Goal: Task Accomplishment & Management: Complete application form

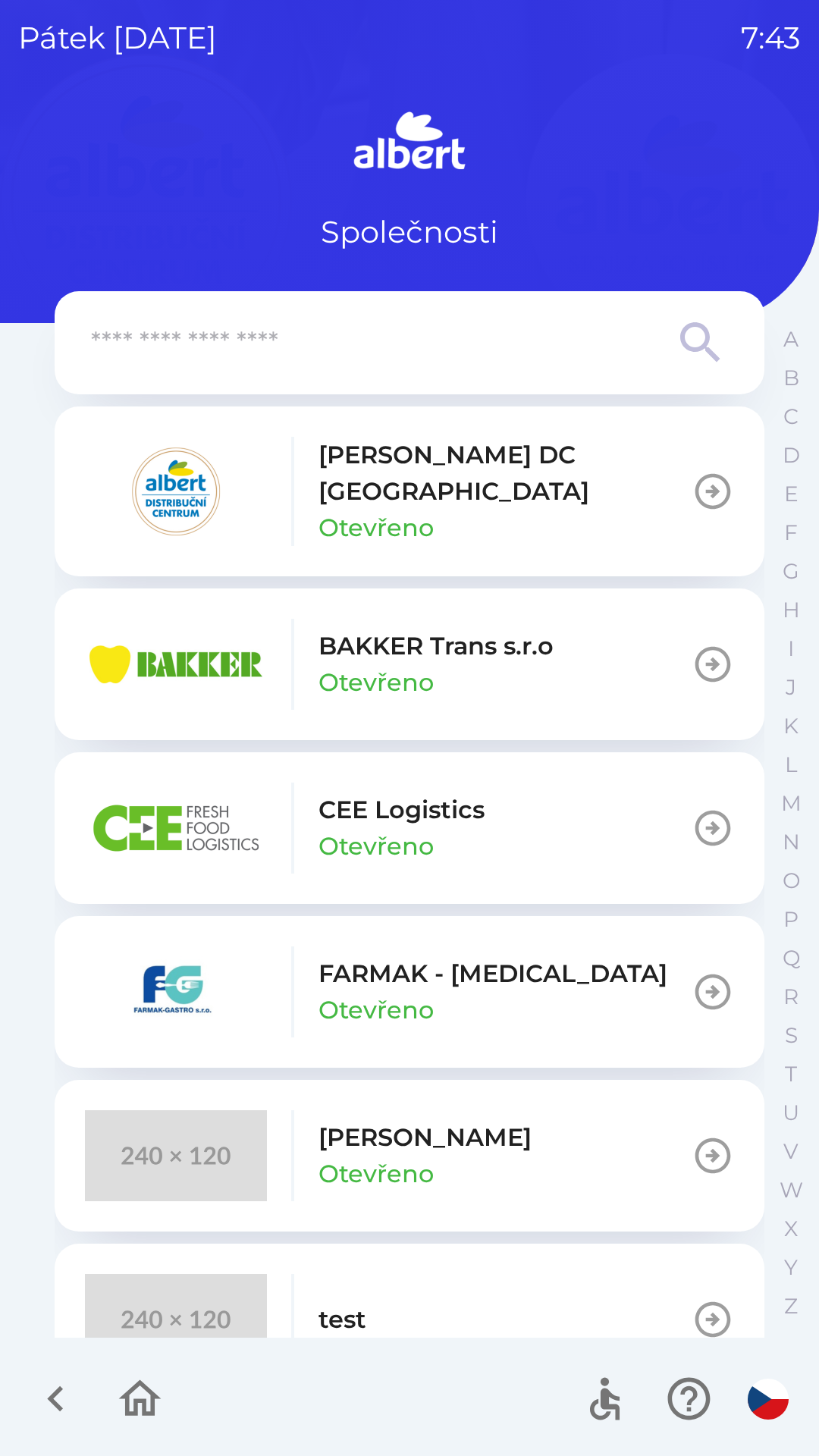
click at [431, 783] on div "CEE Logistics Otevřeno" at bounding box center [285, 828] width 399 height 91
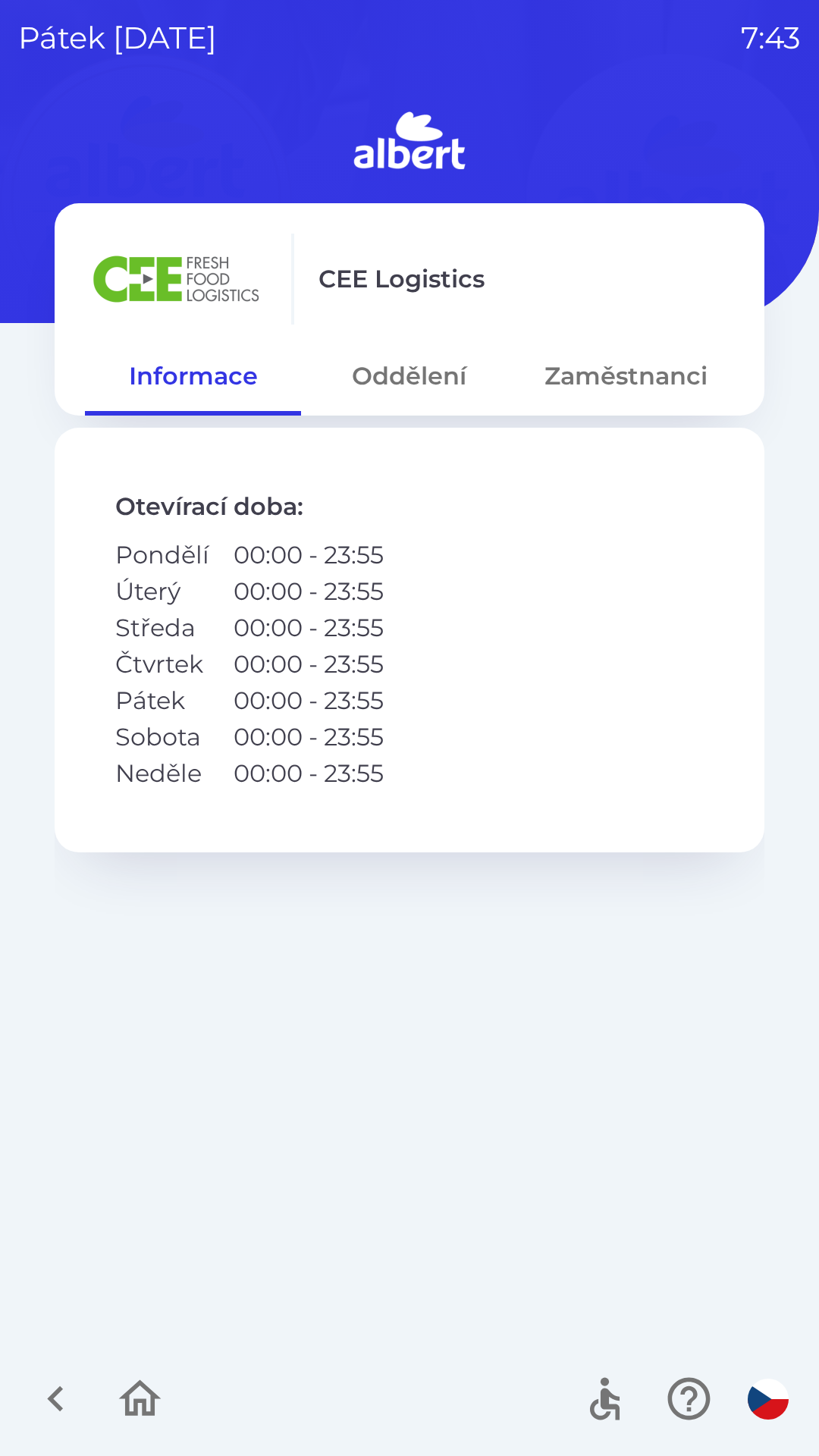
click at [417, 368] on button "Oddělení" at bounding box center [409, 376] width 216 height 55
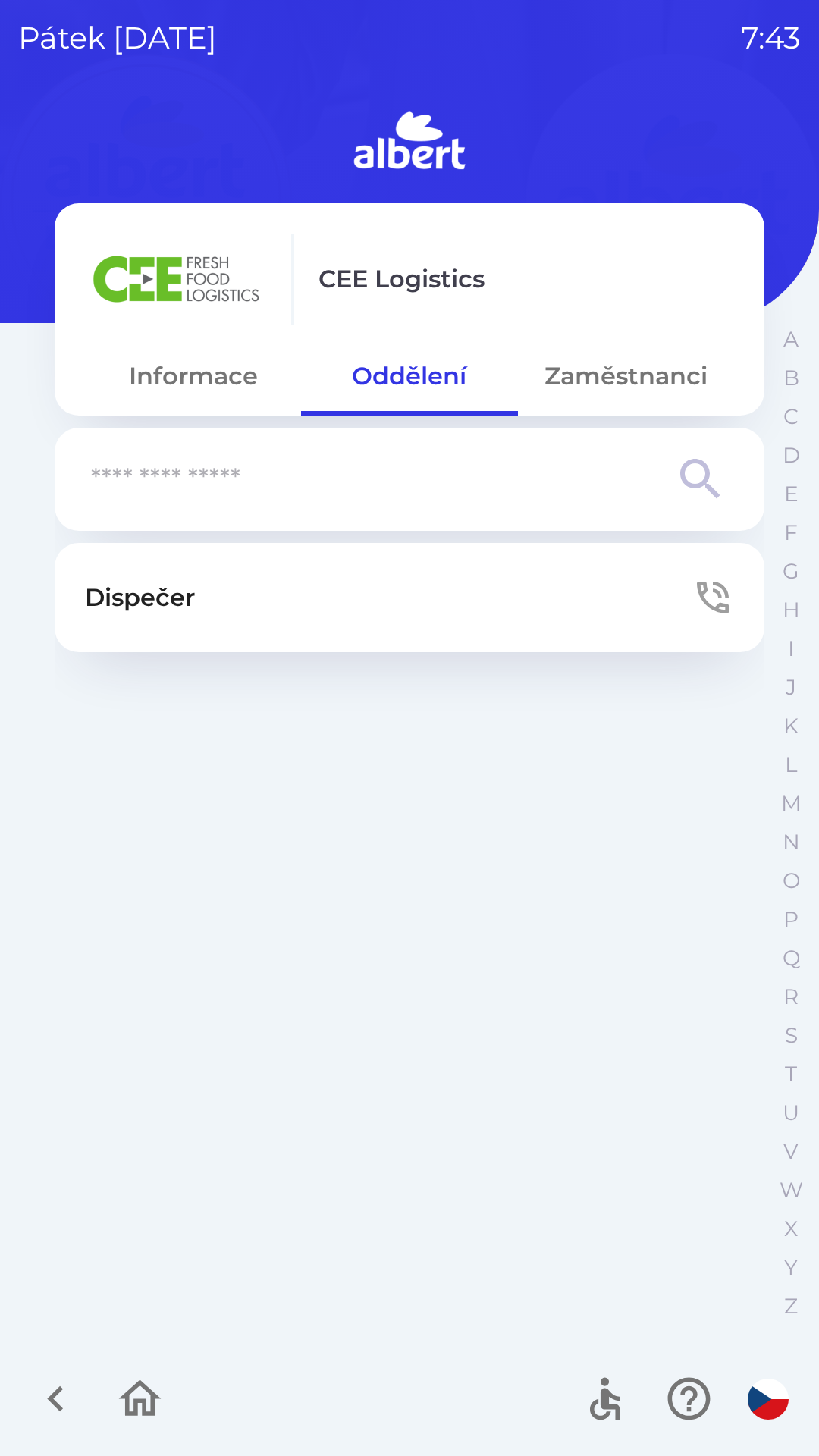
click at [583, 594] on button "Dispečer" at bounding box center [410, 598] width 709 height 109
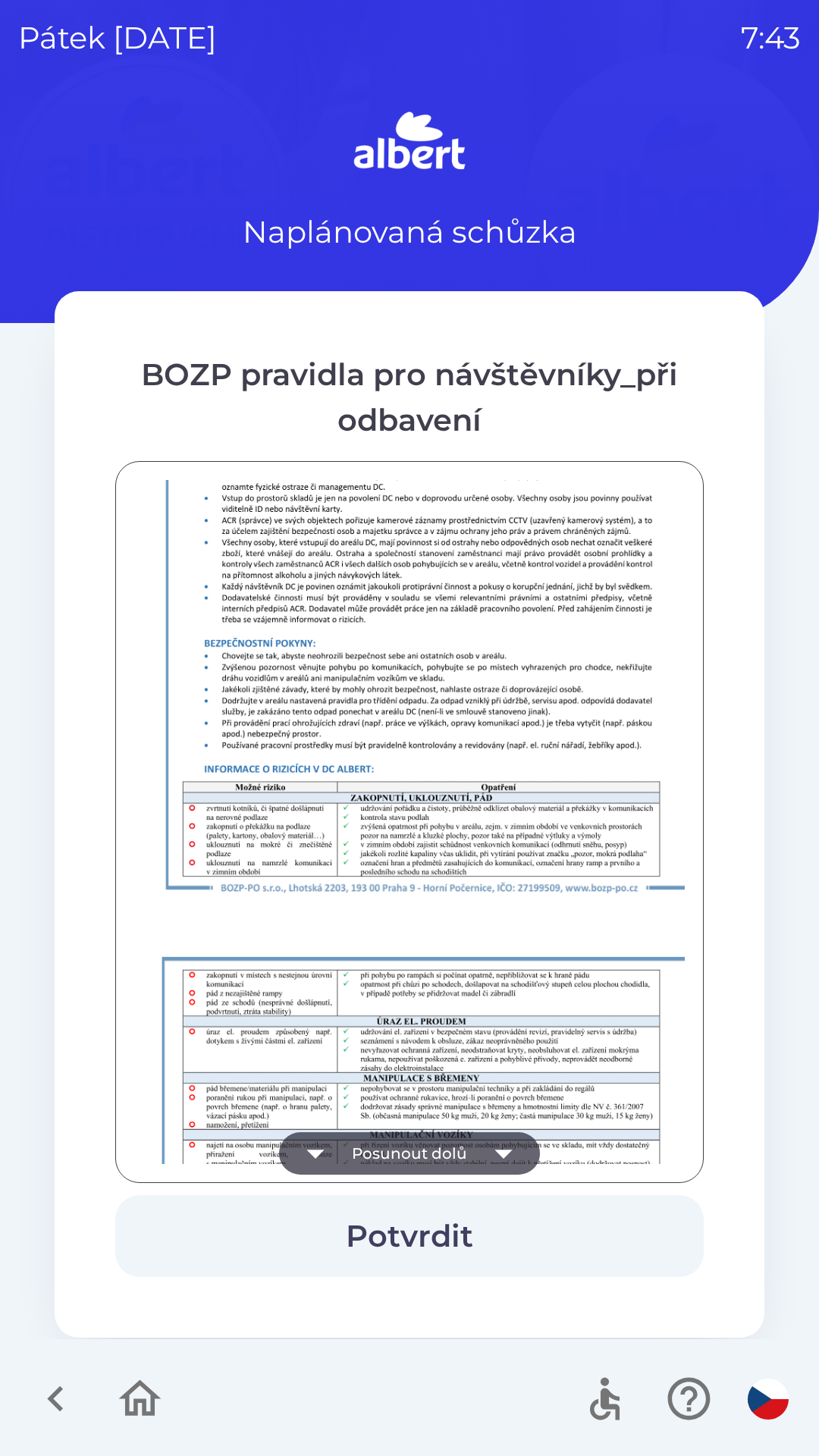
scroll to position [1065, 0]
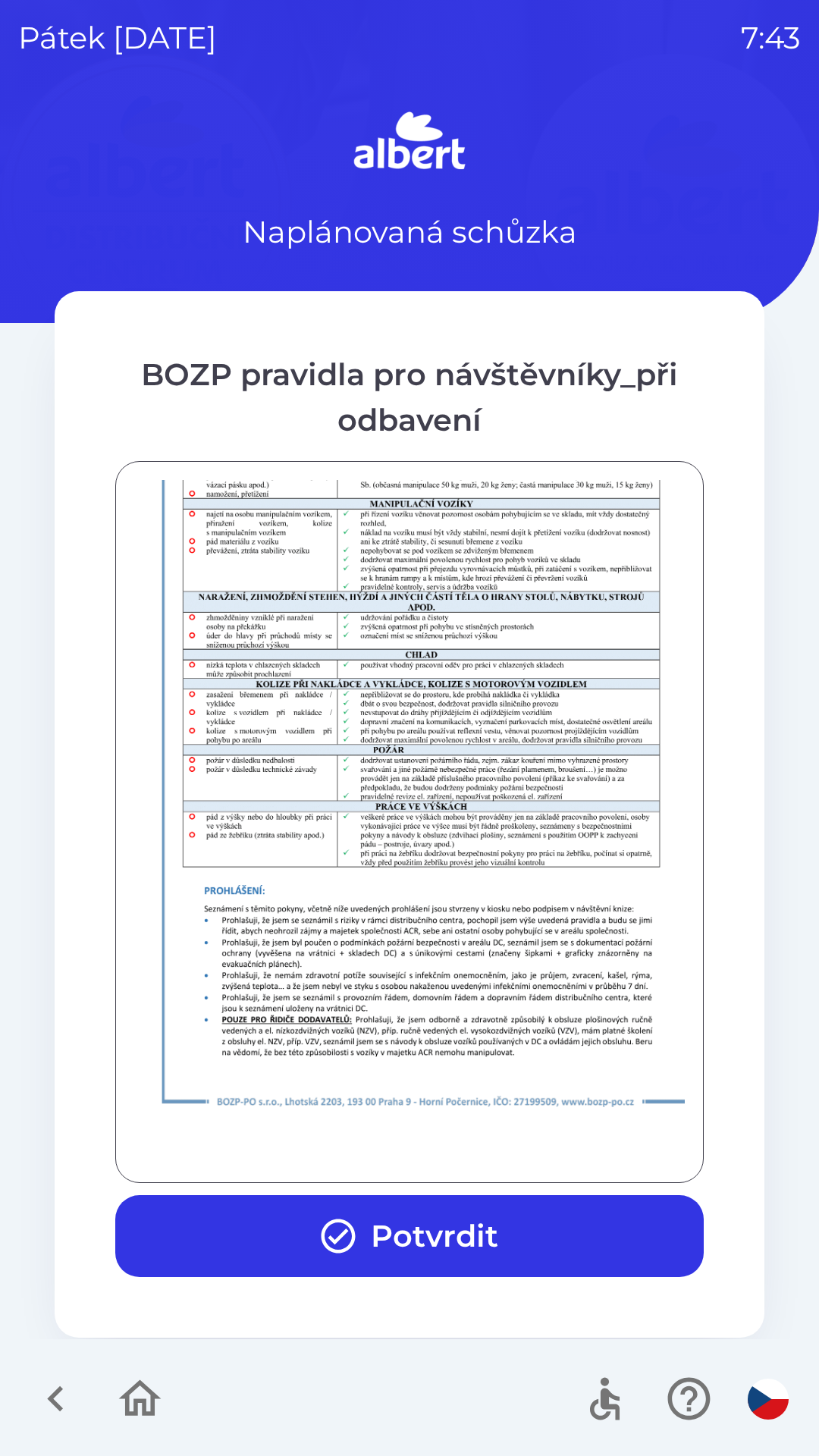
click at [435, 1224] on button "Potvrdit" at bounding box center [410, 1236] width 588 height 82
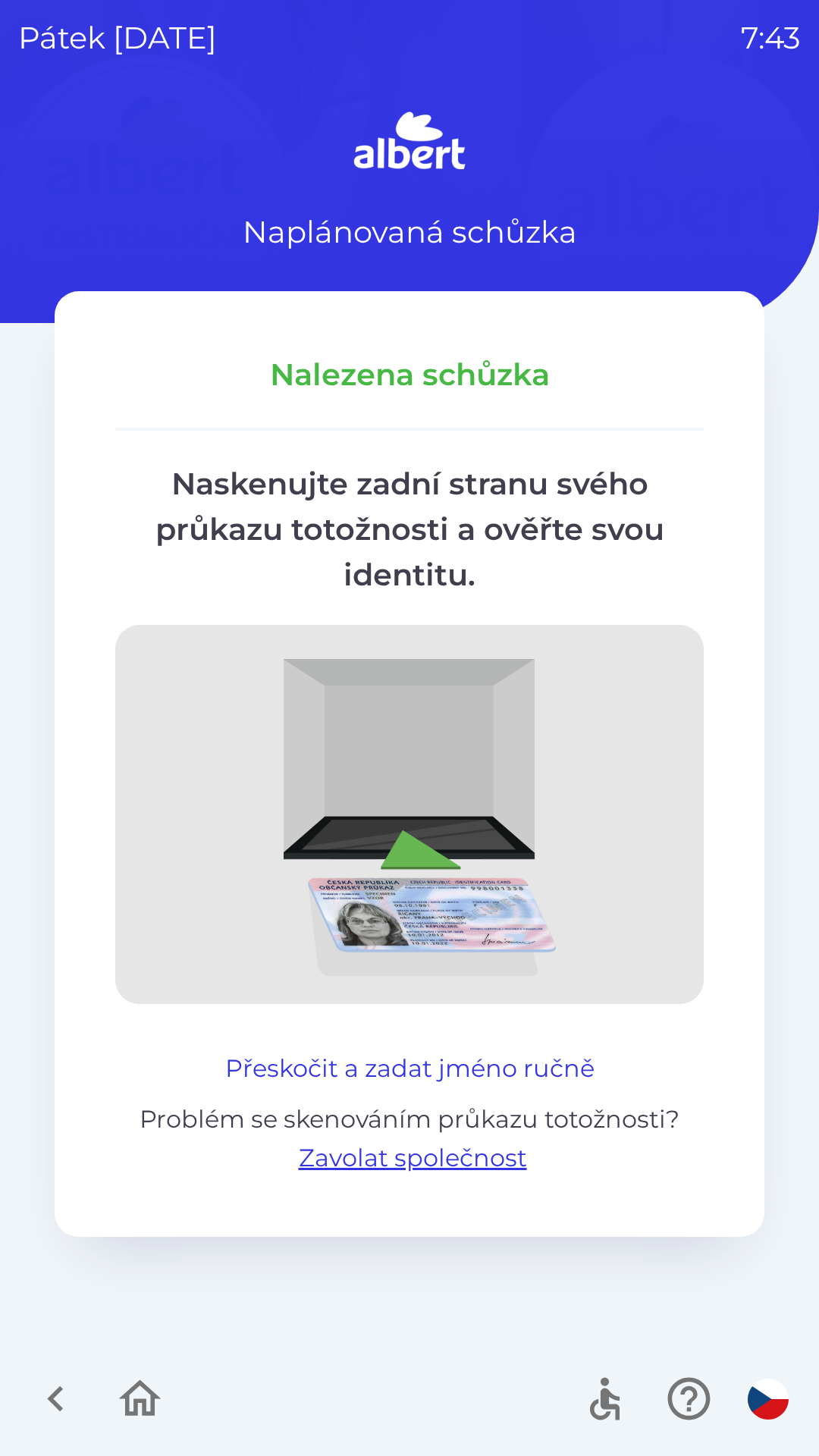
click at [472, 1056] on button "Přeskočit a zadat jméno ručně" at bounding box center [410, 1069] width 382 height 37
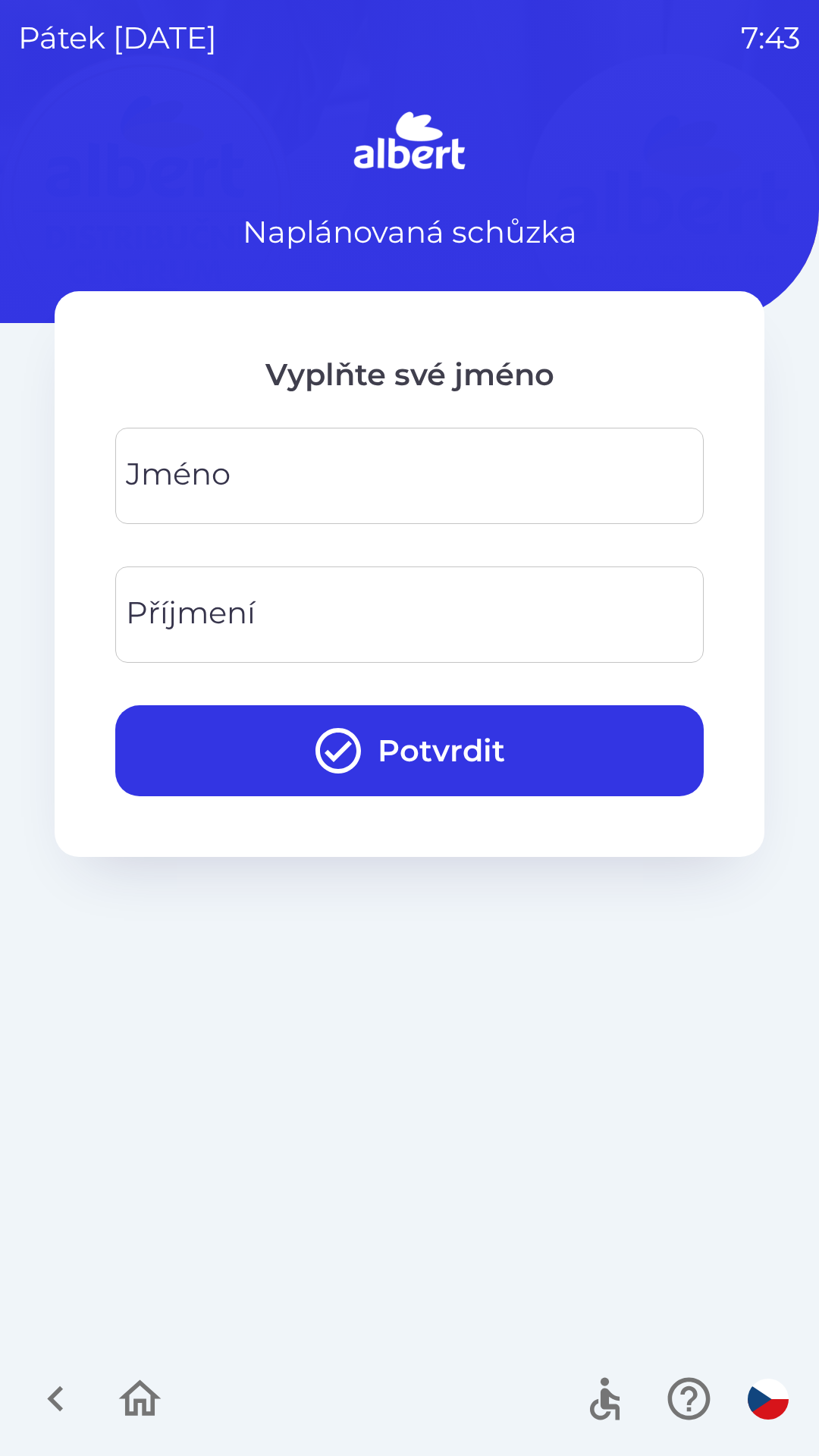
click at [387, 464] on input "Jméno" at bounding box center [410, 476] width 552 height 60
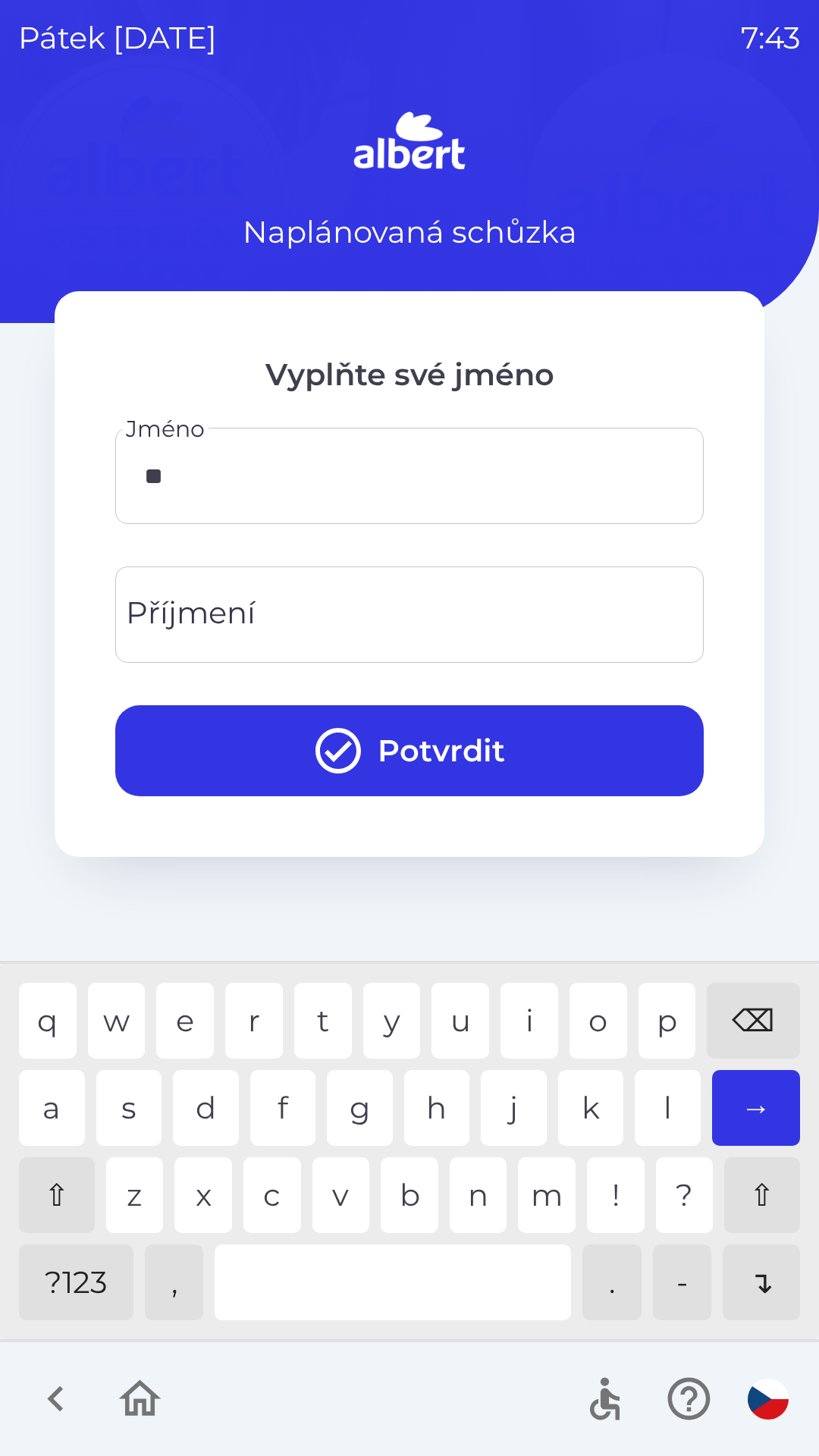
click at [596, 1002] on div "o" at bounding box center [598, 1021] width 57 height 76
type input "*****"
click at [140, 1096] on div "s" at bounding box center [129, 1108] width 66 height 76
click at [291, 604] on input "Příjmení" at bounding box center [410, 614] width 552 height 60
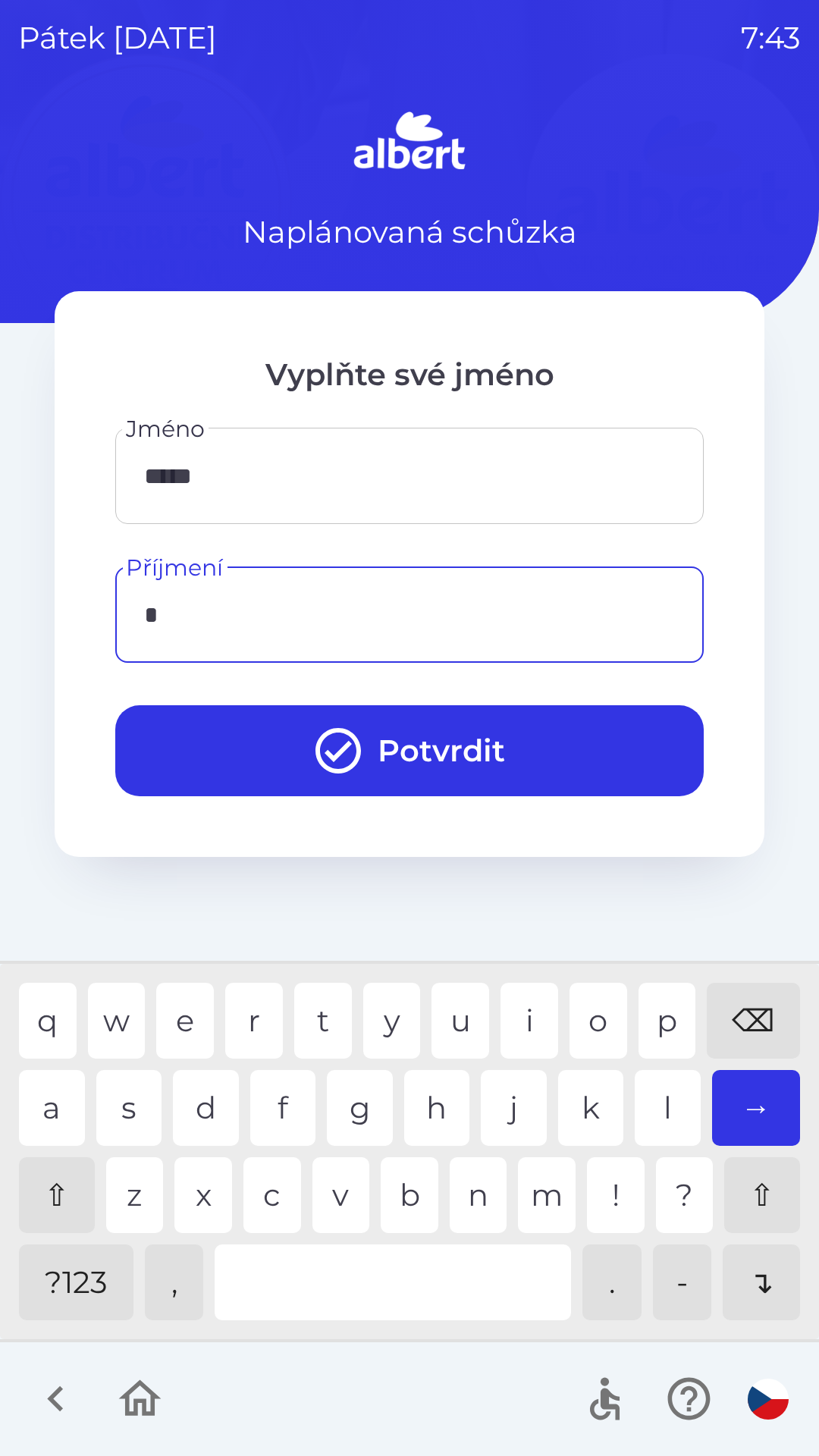
click at [340, 1188] on div "v" at bounding box center [341, 1195] width 57 height 76
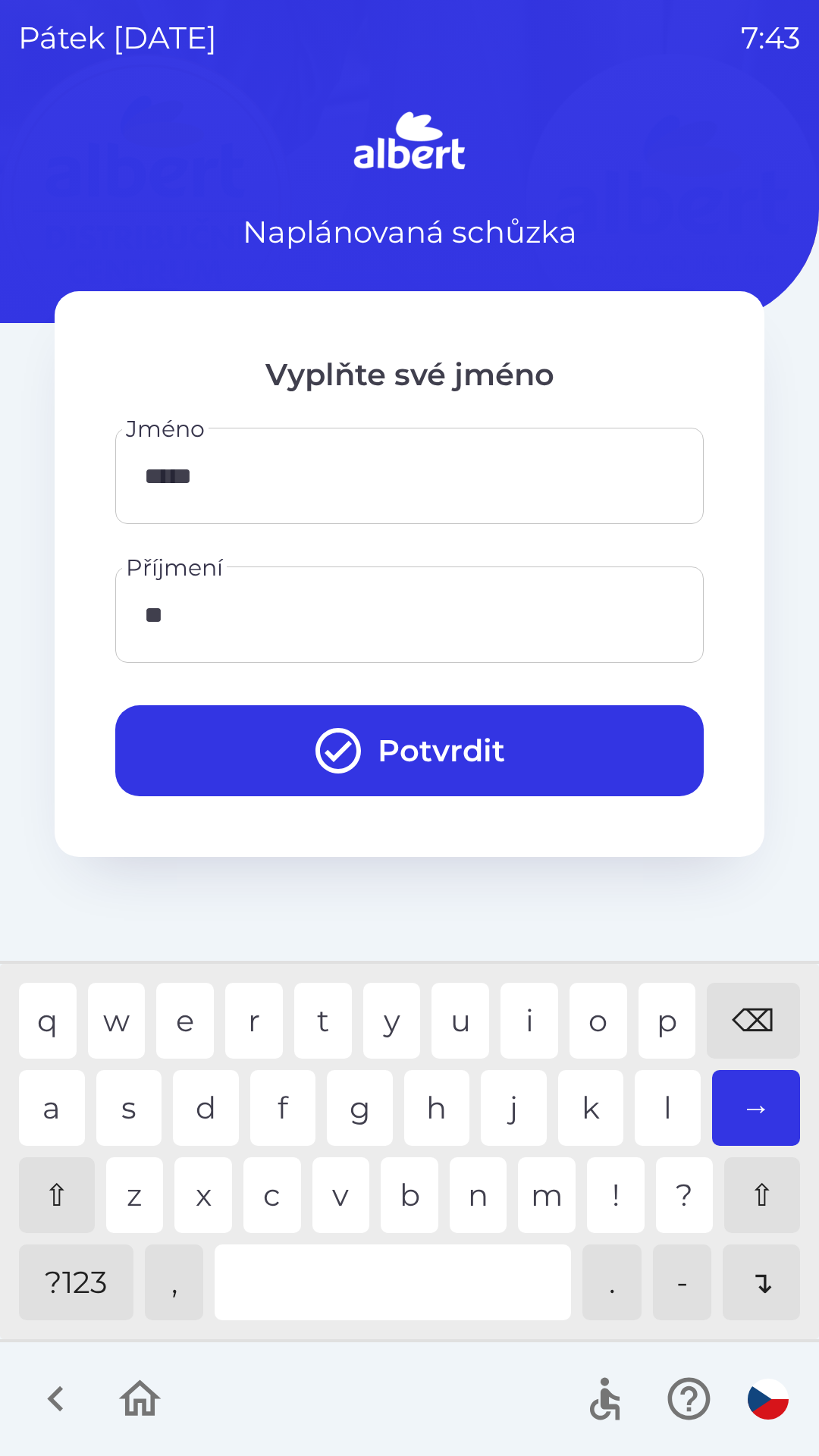
click at [596, 1010] on div "o" at bounding box center [598, 1021] width 57 height 76
click at [751, 1119] on div "→" at bounding box center [756, 1108] width 89 height 76
click at [743, 1017] on div "⌫" at bounding box center [753, 1021] width 93 height 76
click at [758, 1022] on div "⌫" at bounding box center [753, 1021] width 93 height 76
click at [56, 1109] on div "a" at bounding box center [52, 1108] width 66 height 76
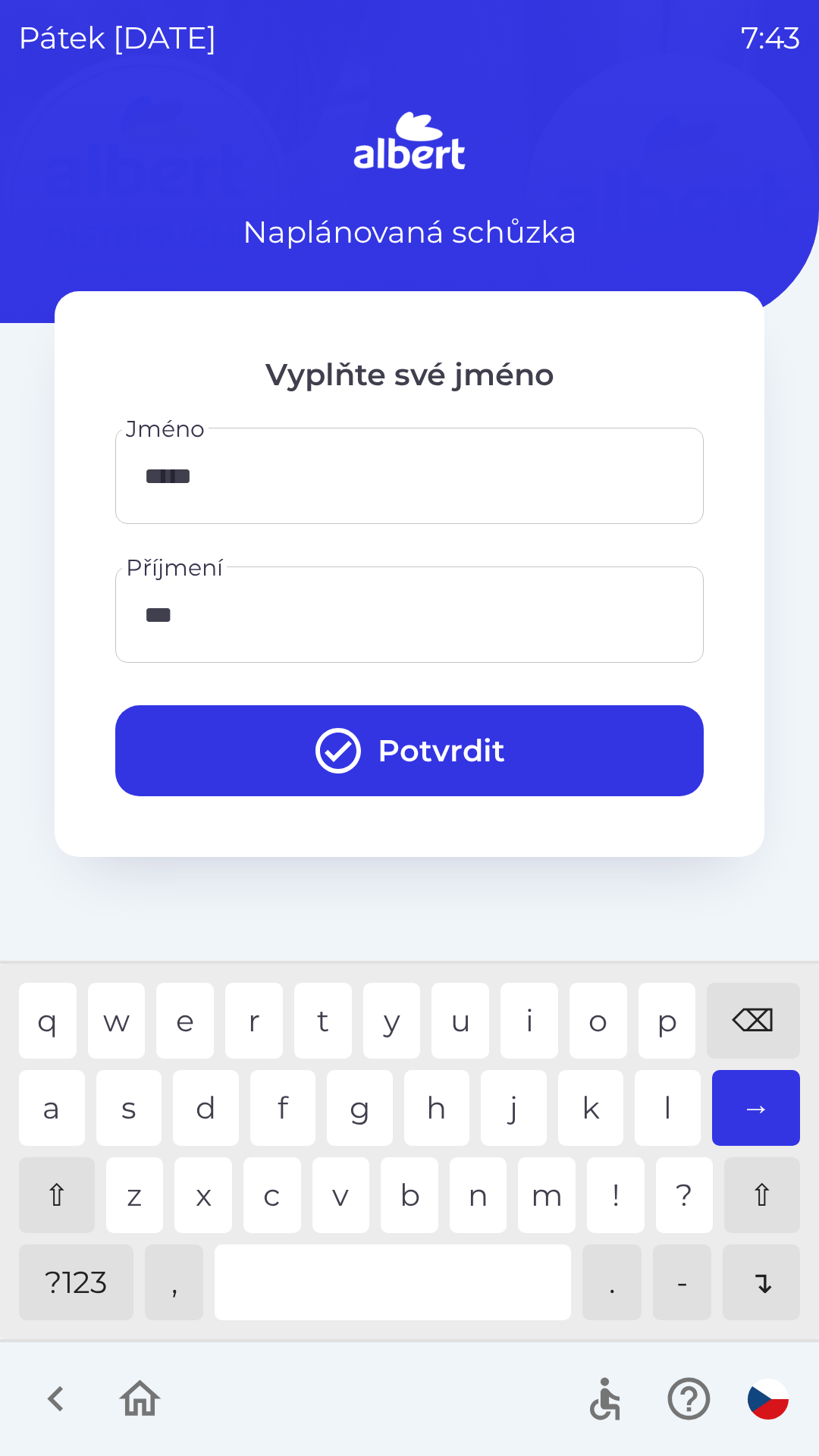
click at [134, 1112] on div "s" at bounding box center [129, 1108] width 66 height 76
type input "******"
click at [417, 747] on button "Potvrdit" at bounding box center [410, 751] width 588 height 91
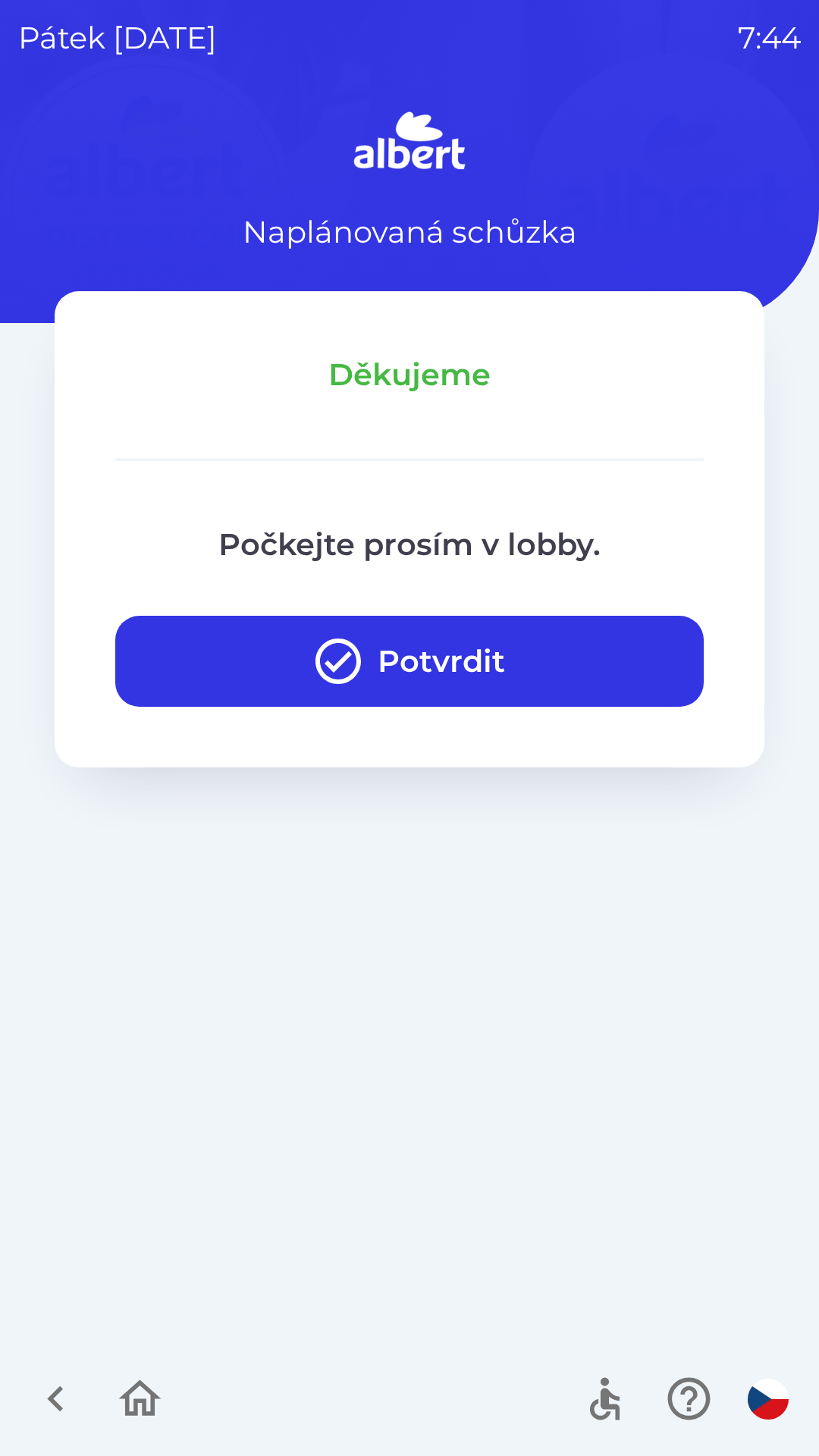
click at [478, 664] on button "Potvrdit" at bounding box center [410, 661] width 588 height 91
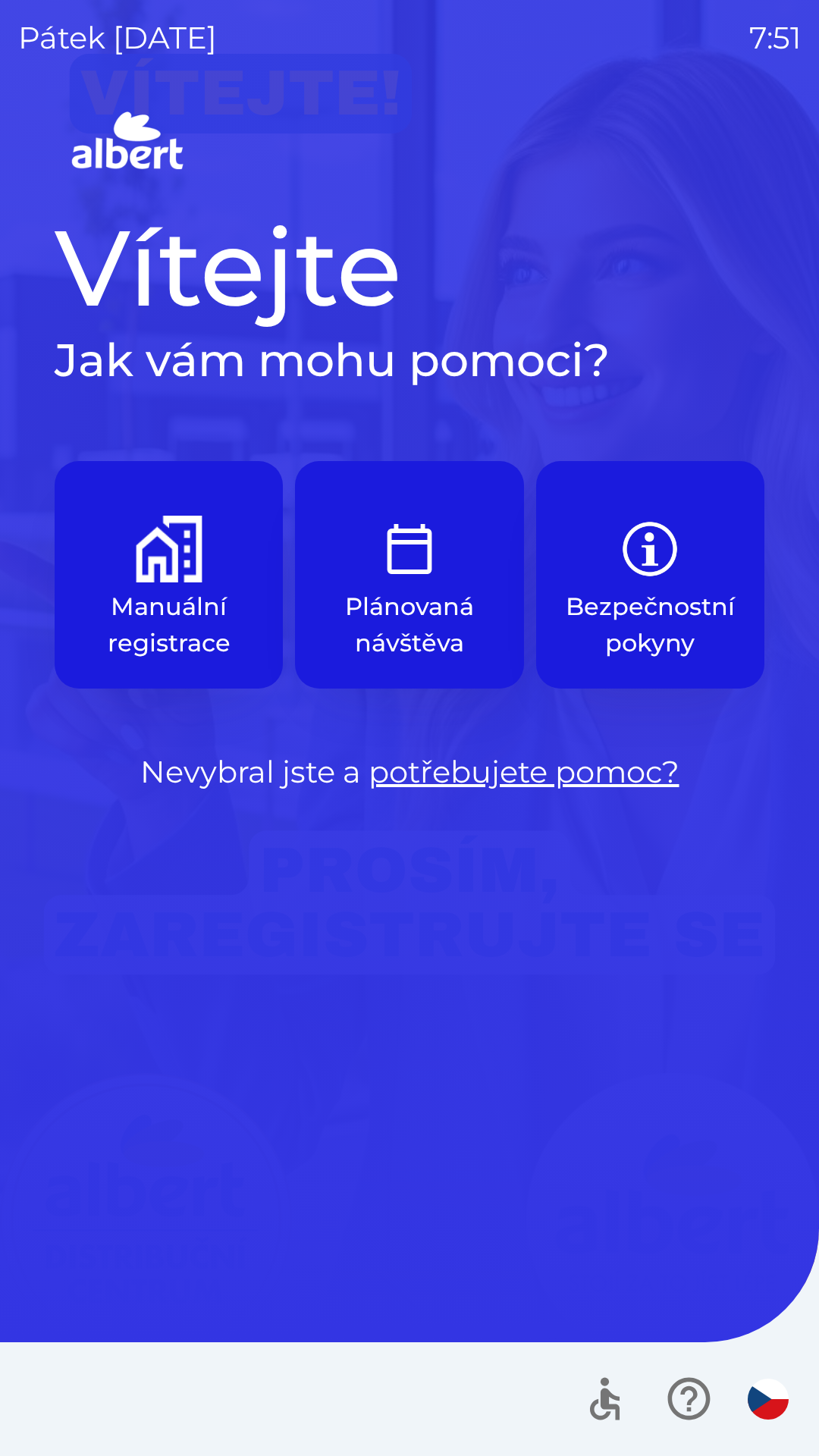
click at [751, 1424] on div at bounding box center [684, 1399] width 221 height 63
click at [799, 1240] on div "Vítejte Jak vám mohu pomoci? Manuální registrace Plánovaná návštěva Bezpečnostn…" at bounding box center [410, 781] width 782 height 1350
click at [166, 591] on p "Manuální registrace" at bounding box center [168, 625] width 155 height 73
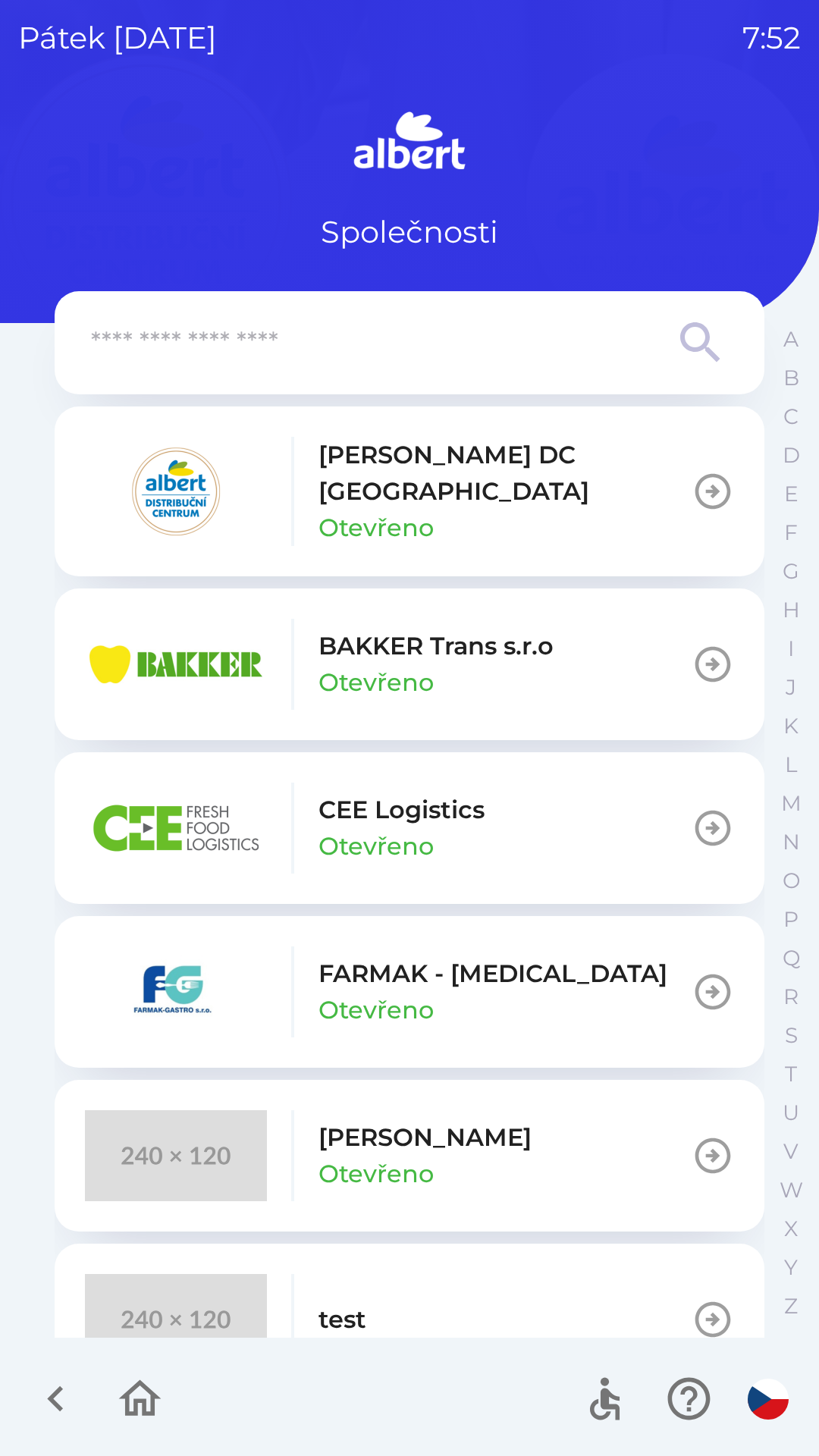
click at [180, 500] on img "button" at bounding box center [176, 492] width 182 height 91
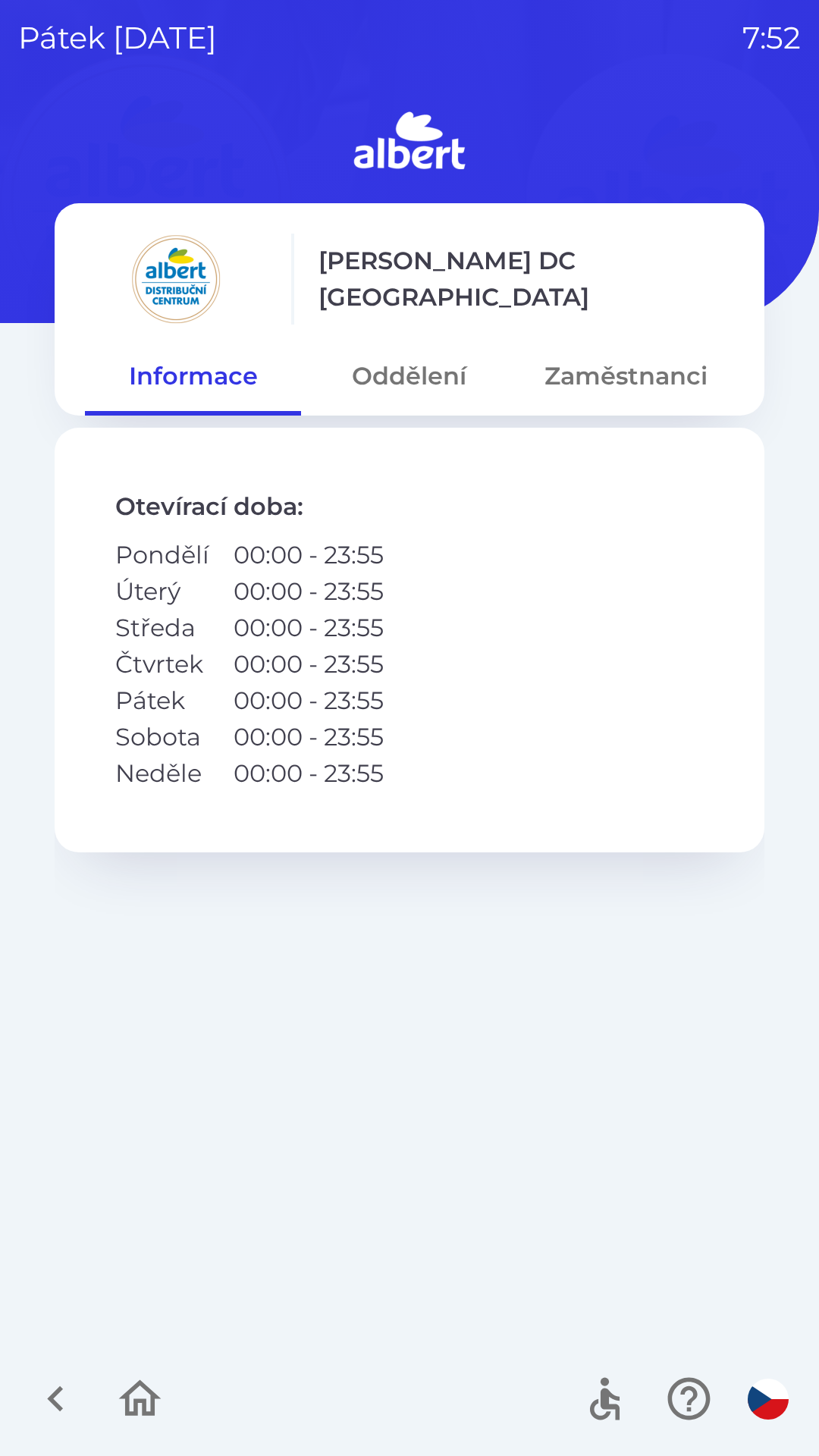
click at [415, 388] on button "Oddělení" at bounding box center [409, 376] width 216 height 55
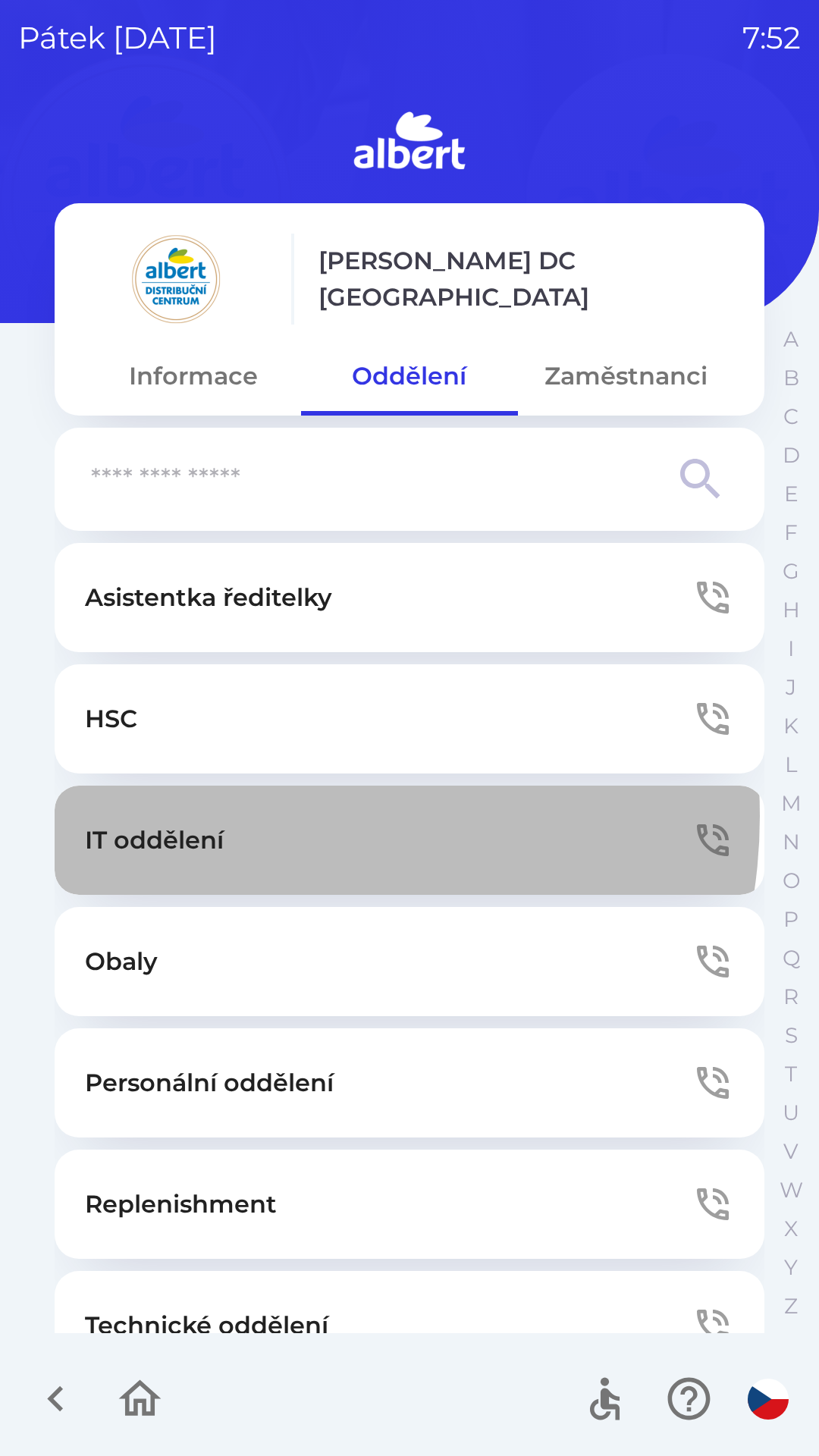
click at [246, 816] on button "IT oddělení" at bounding box center [410, 840] width 709 height 109
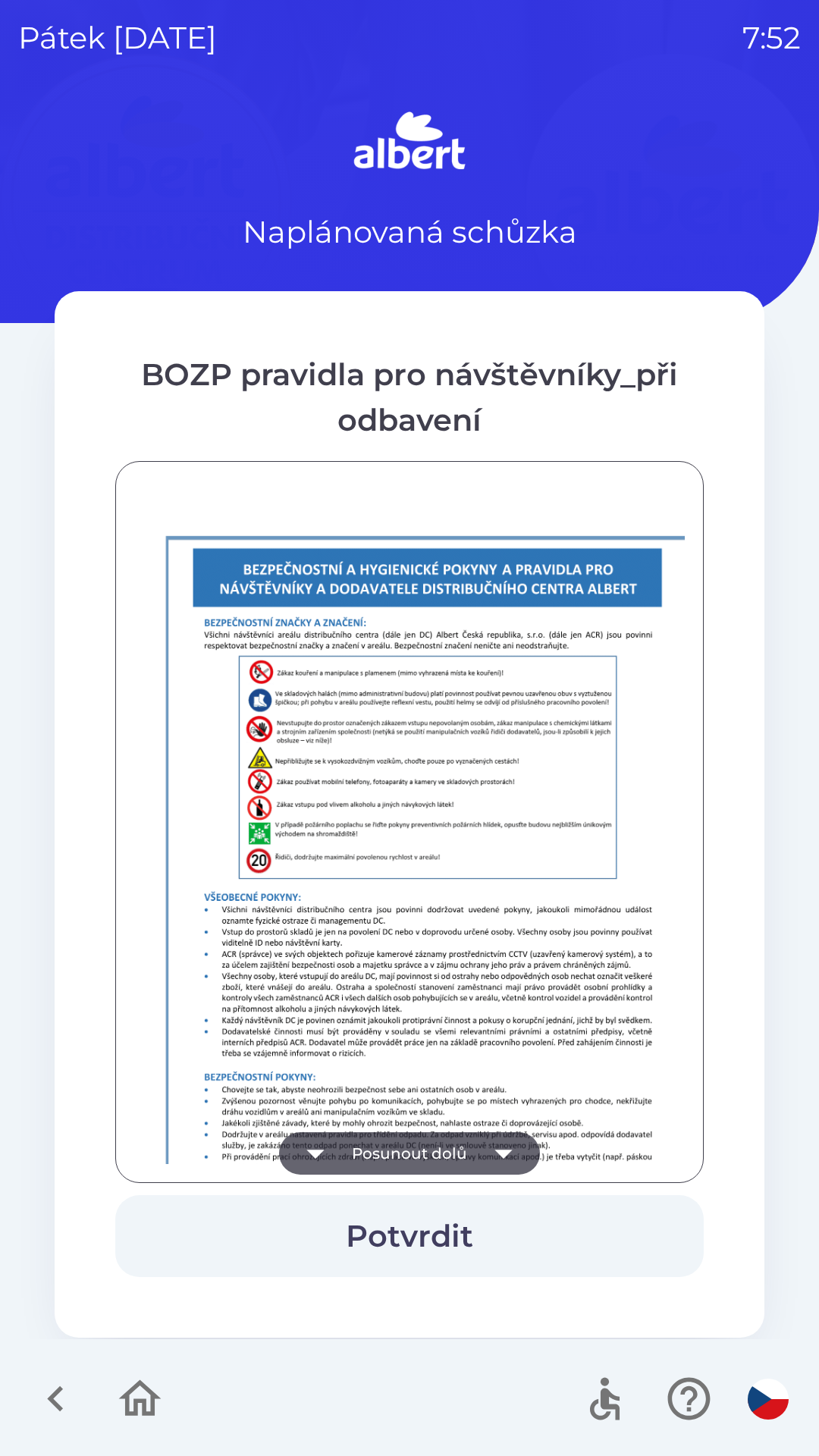
click at [457, 1165] on button "Posunout dolů" at bounding box center [410, 1153] width 261 height 42
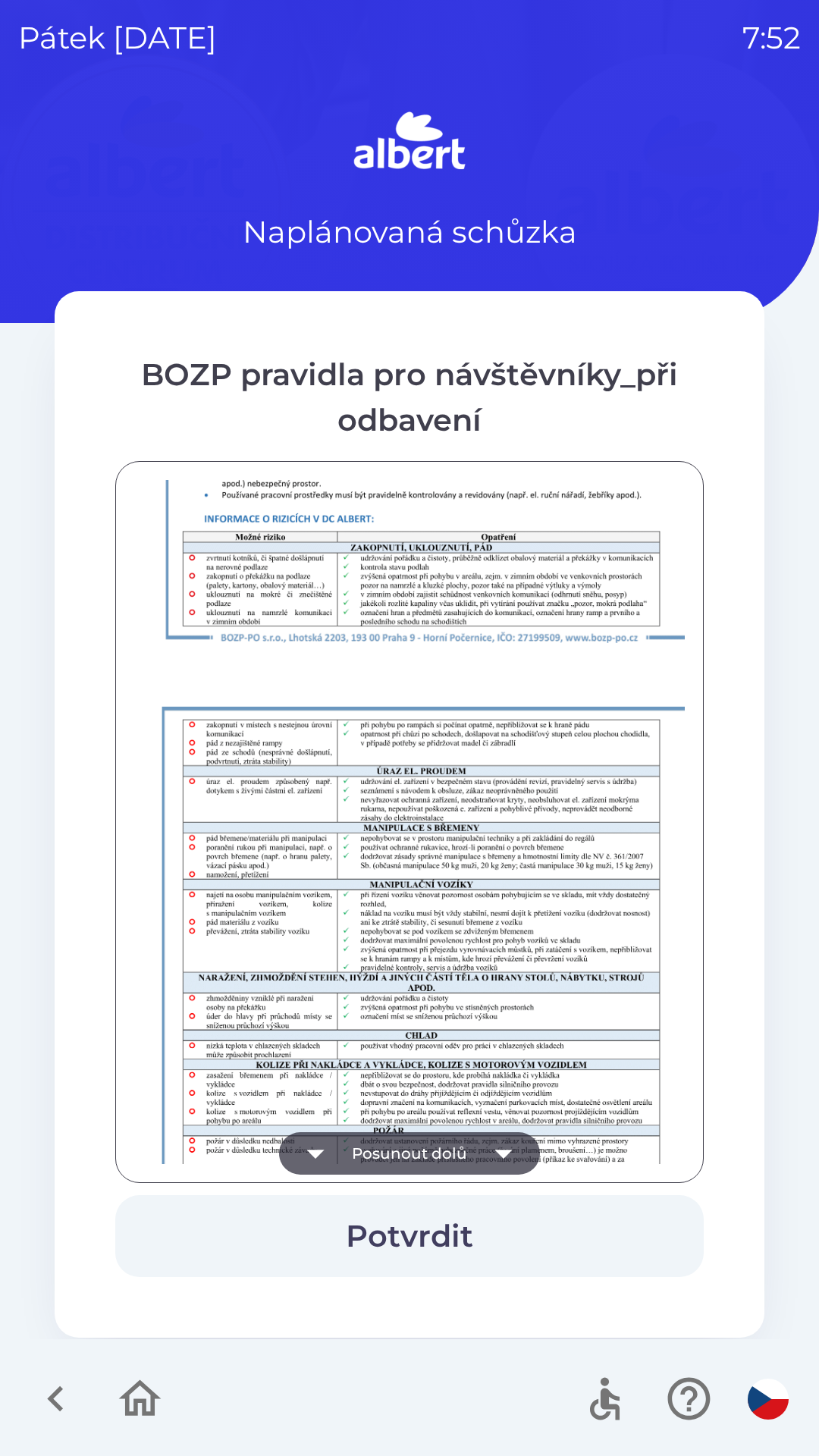
click at [449, 1149] on button "Posunout dolů" at bounding box center [410, 1153] width 261 height 42
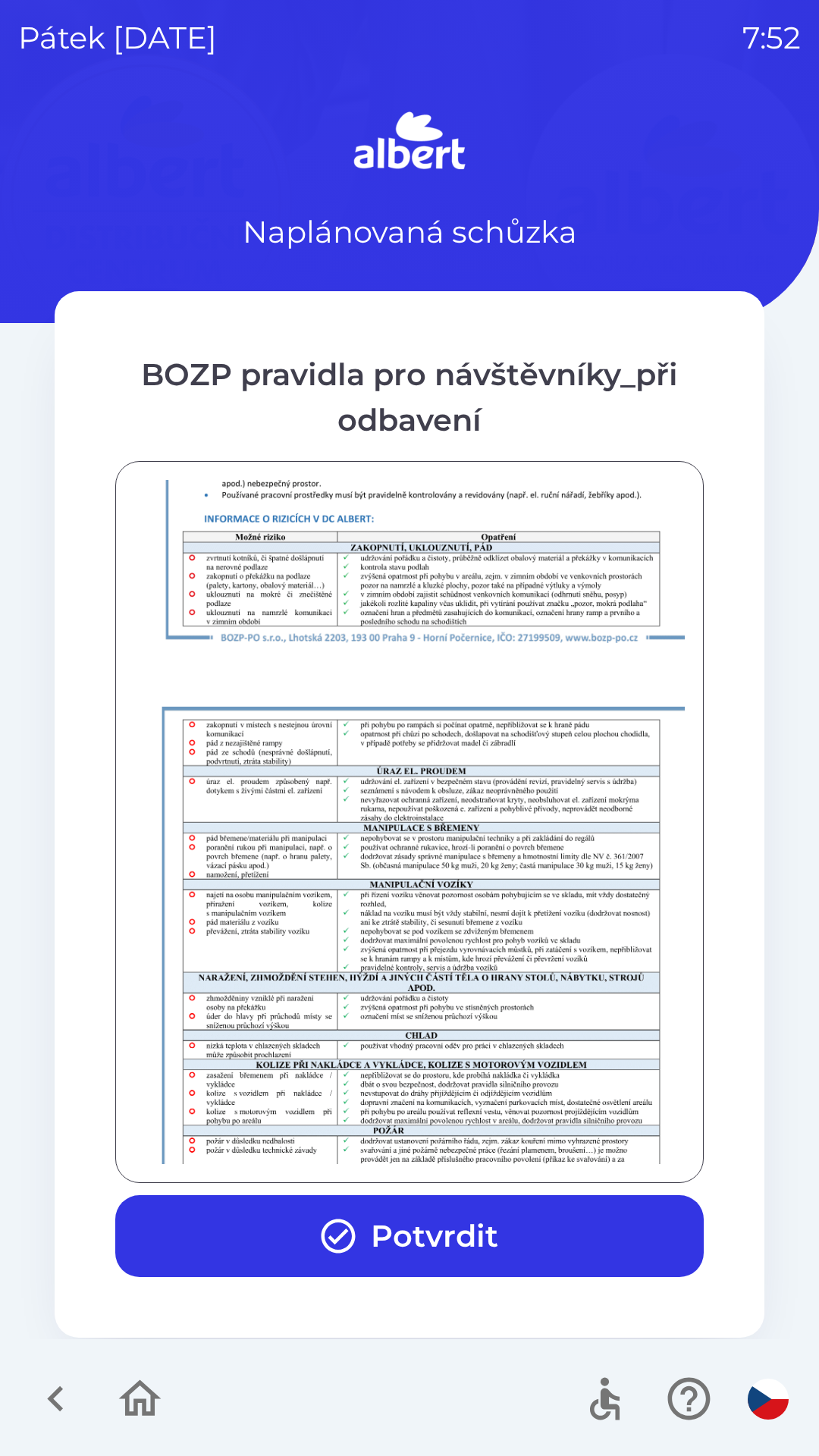
scroll to position [1065, 0]
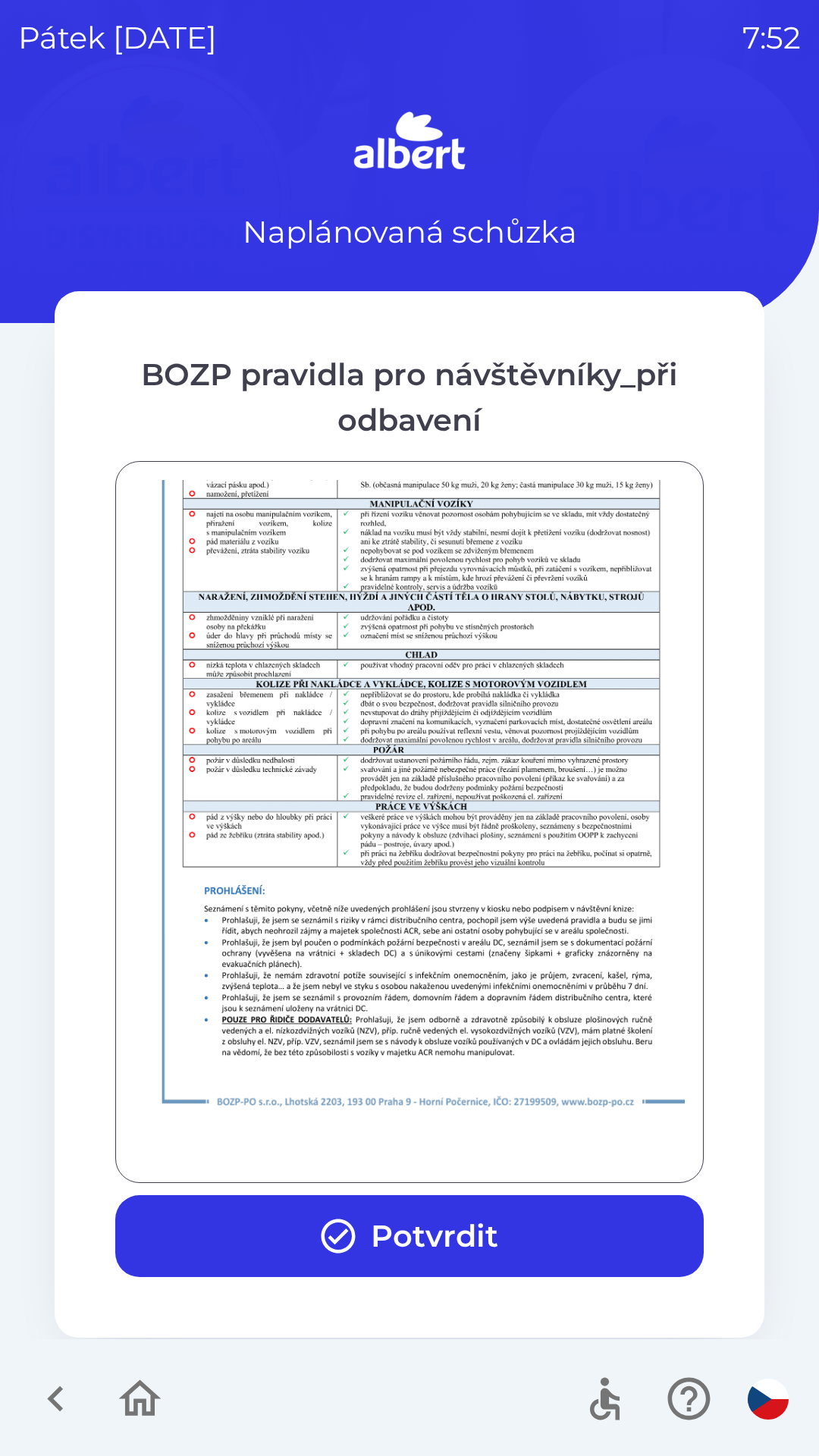
click at [479, 1213] on button "Potvrdit" at bounding box center [410, 1236] width 588 height 82
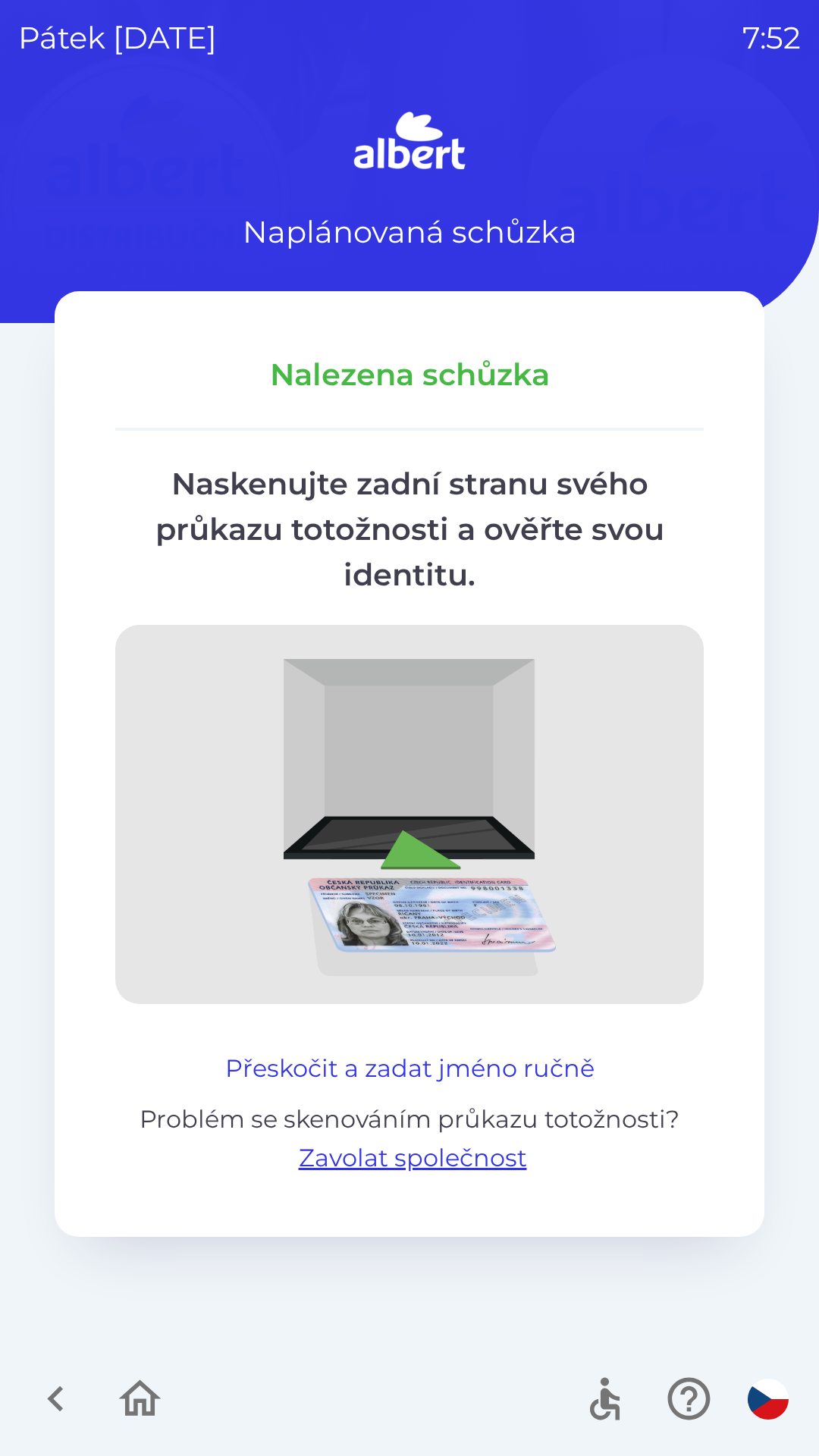
click at [364, 1068] on button "Přeskočit a zadat jméno ručně" at bounding box center [410, 1069] width 382 height 37
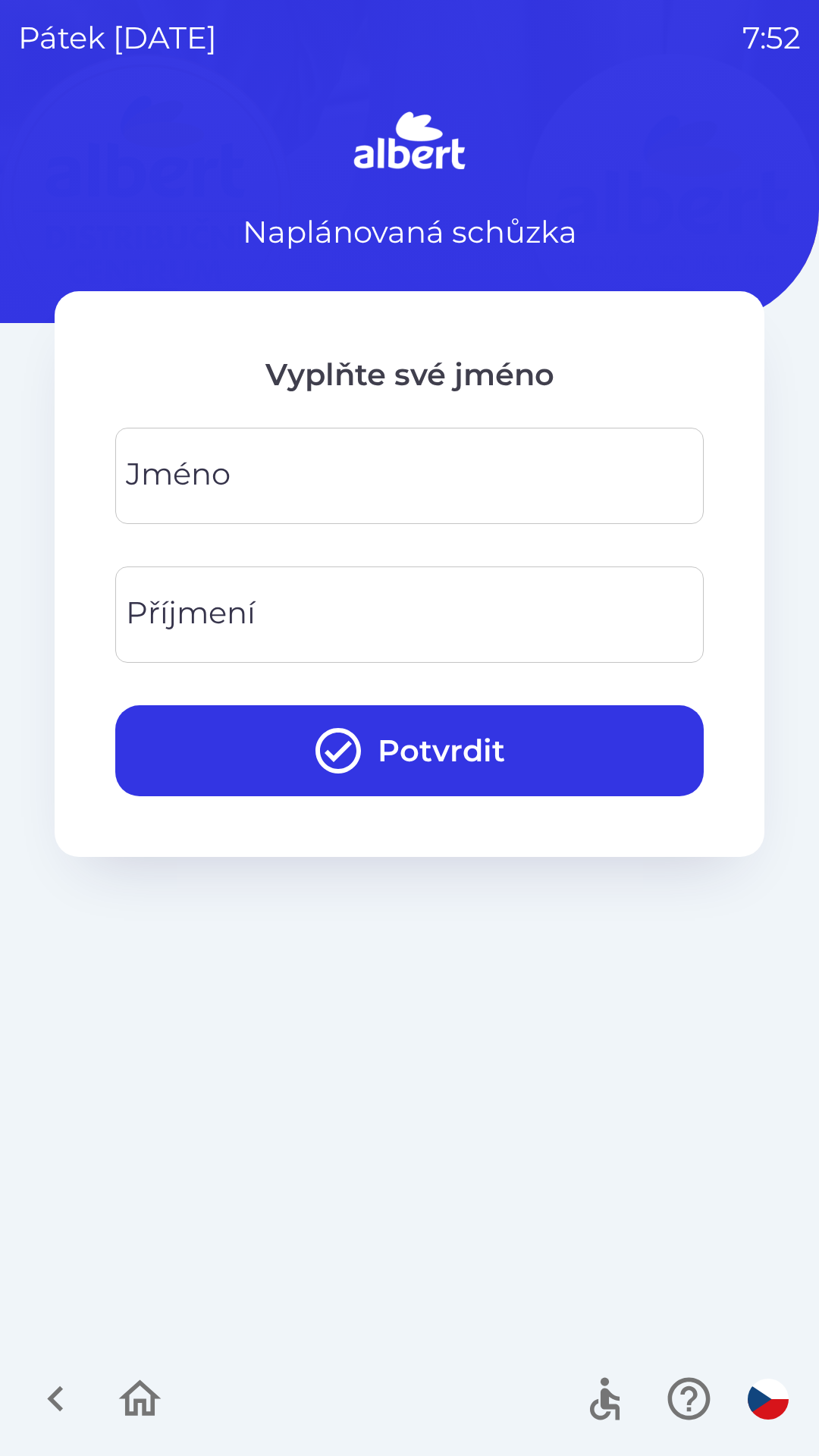
click at [226, 461] on div "[PERSON_NAME]" at bounding box center [410, 476] width 588 height 96
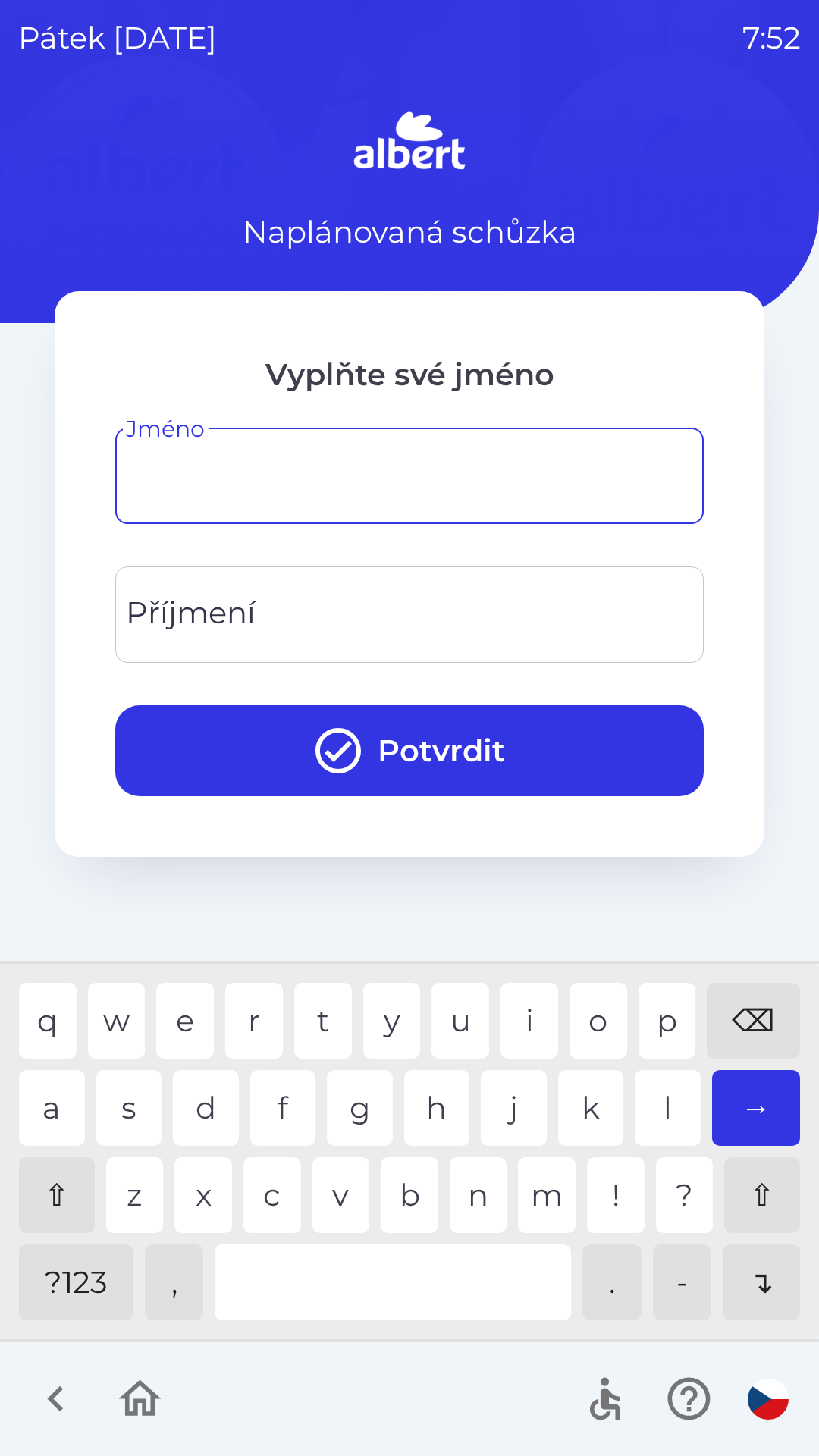
type input "*"
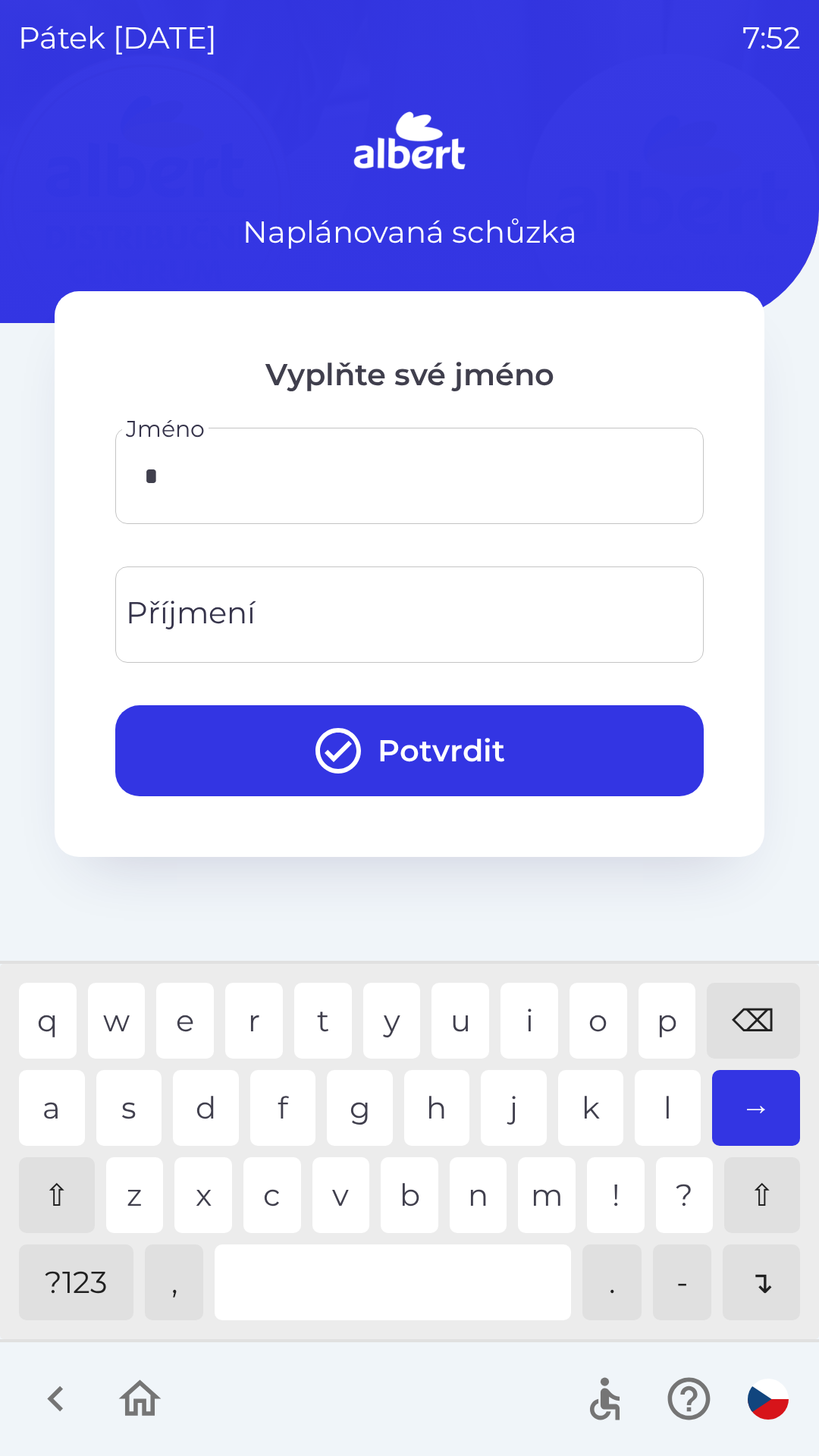
click at [292, 600] on input "Příjmení" at bounding box center [410, 614] width 552 height 60
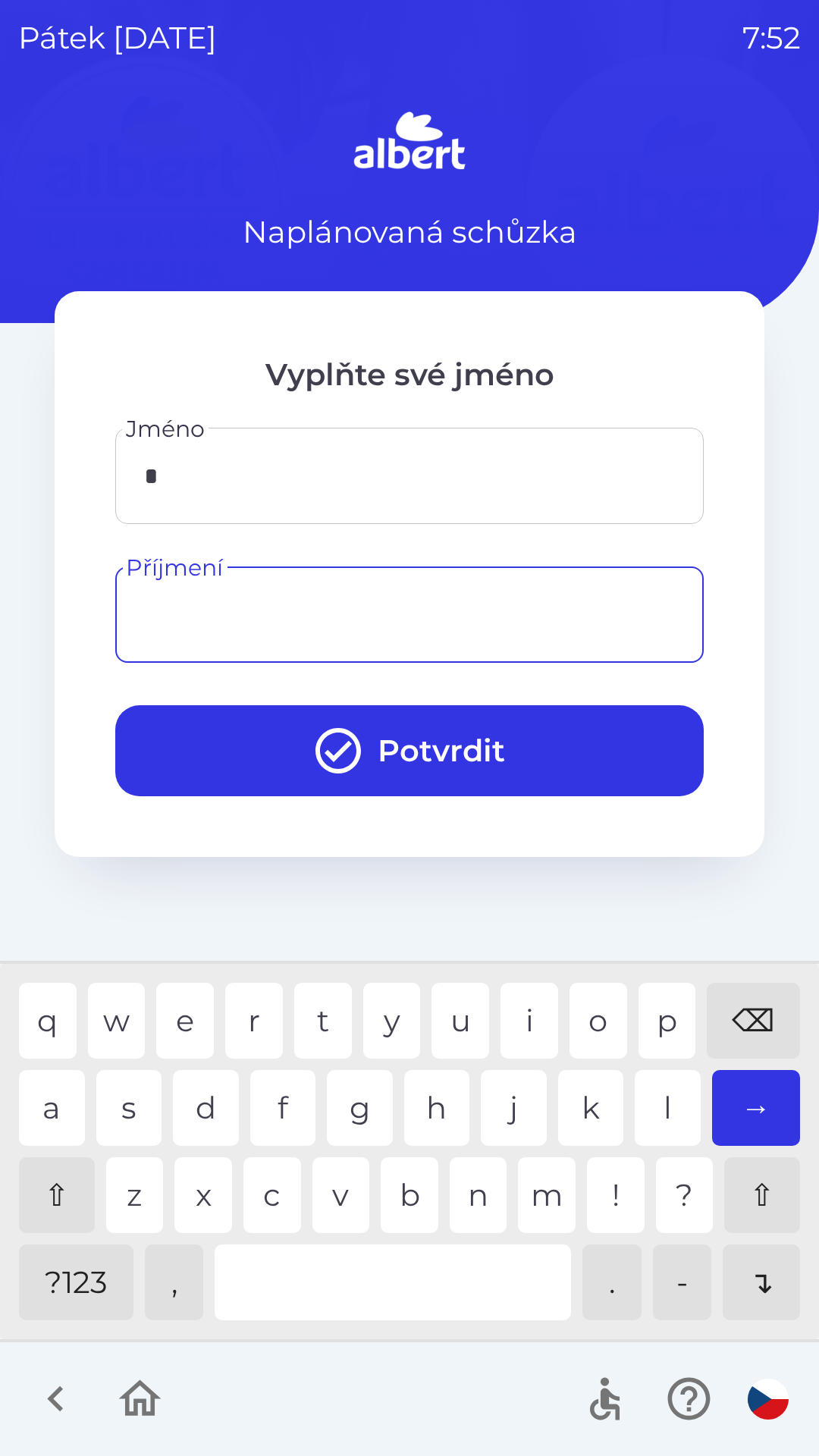
type input "*"
click at [444, 1115] on div "h" at bounding box center [437, 1108] width 66 height 76
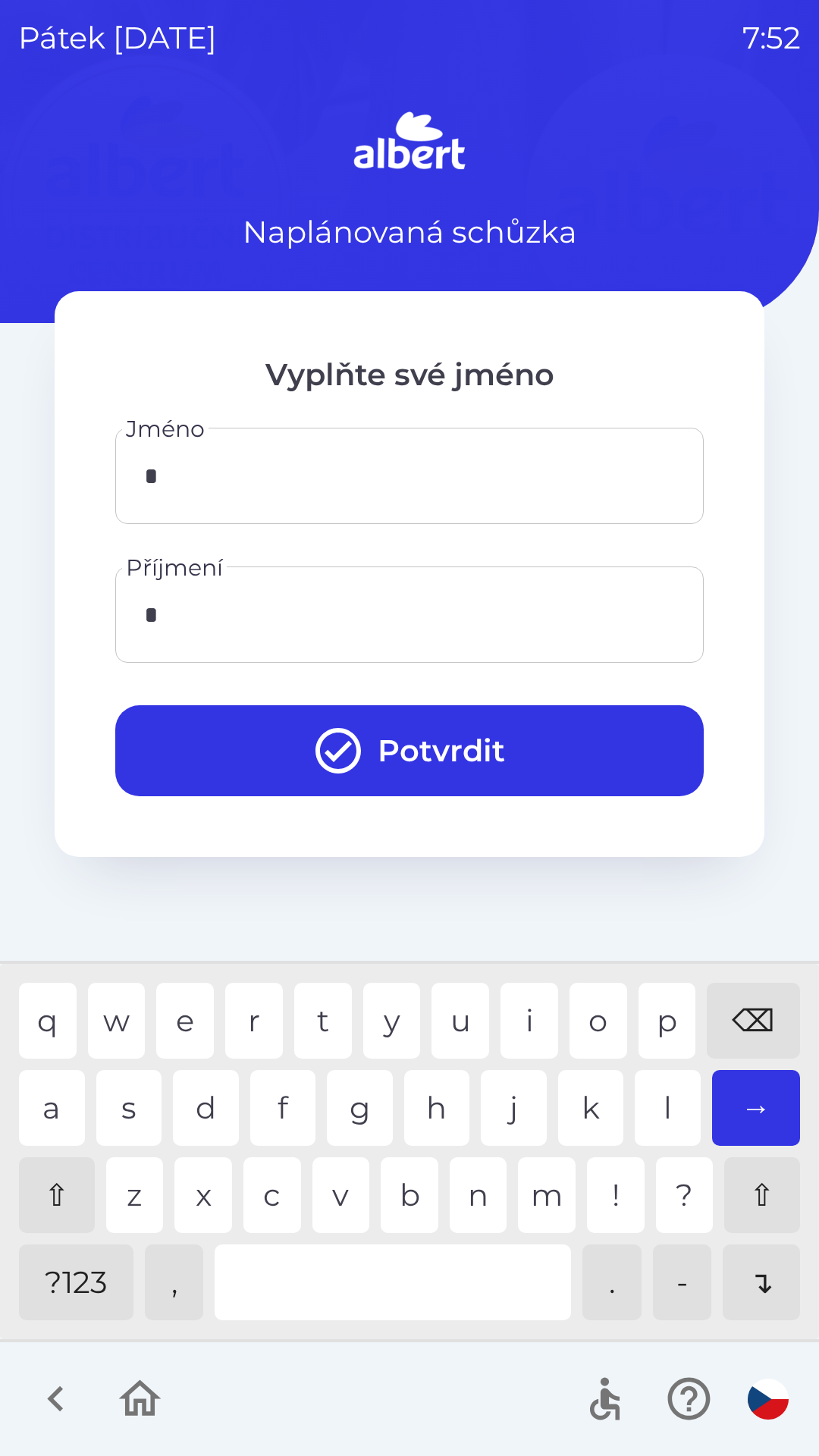
click at [368, 731] on button "Potvrdit" at bounding box center [410, 751] width 588 height 91
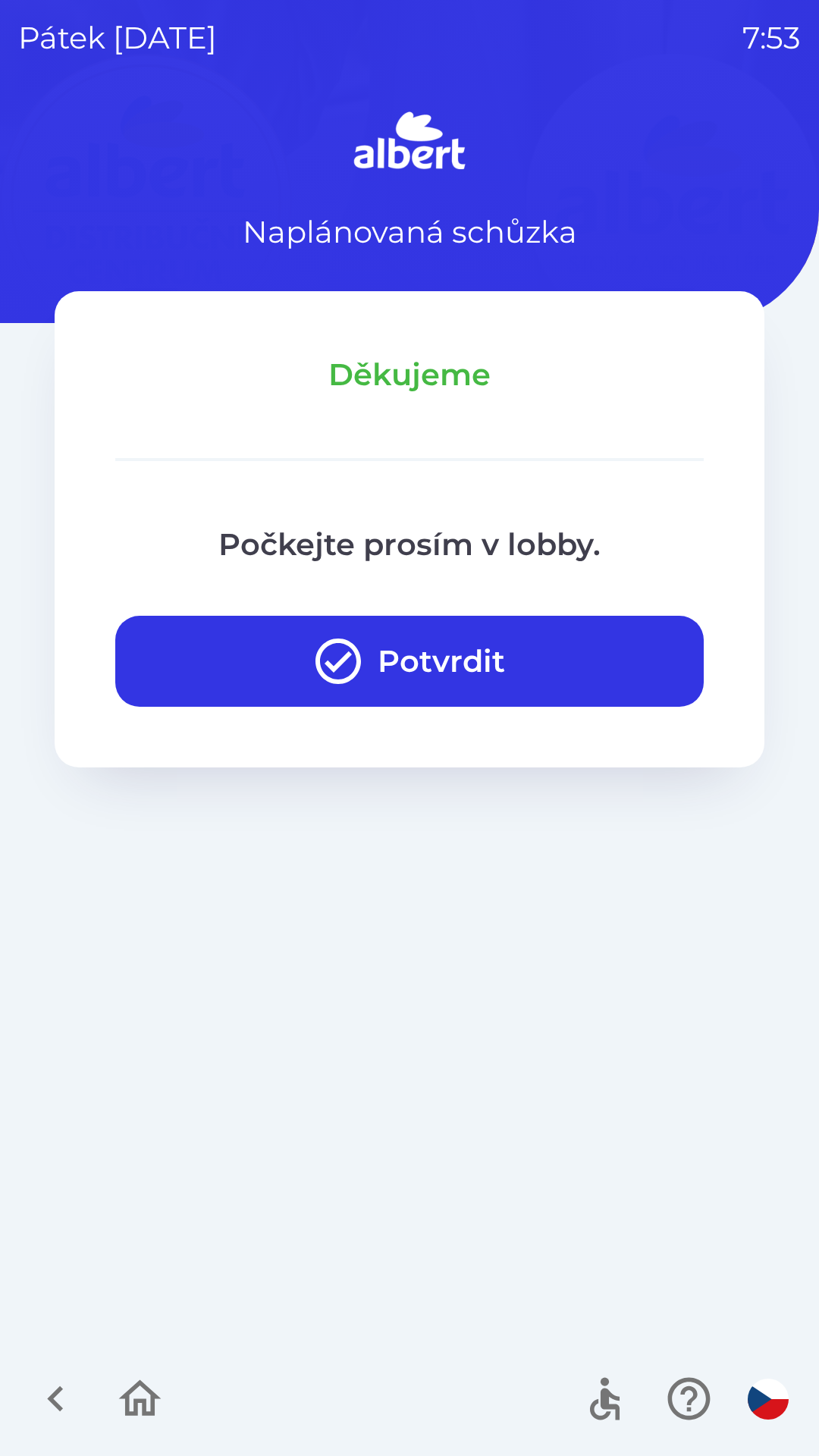
click at [445, 633] on button "Potvrdit" at bounding box center [410, 661] width 588 height 91
